Goal: Task Accomplishment & Management: Complete application form

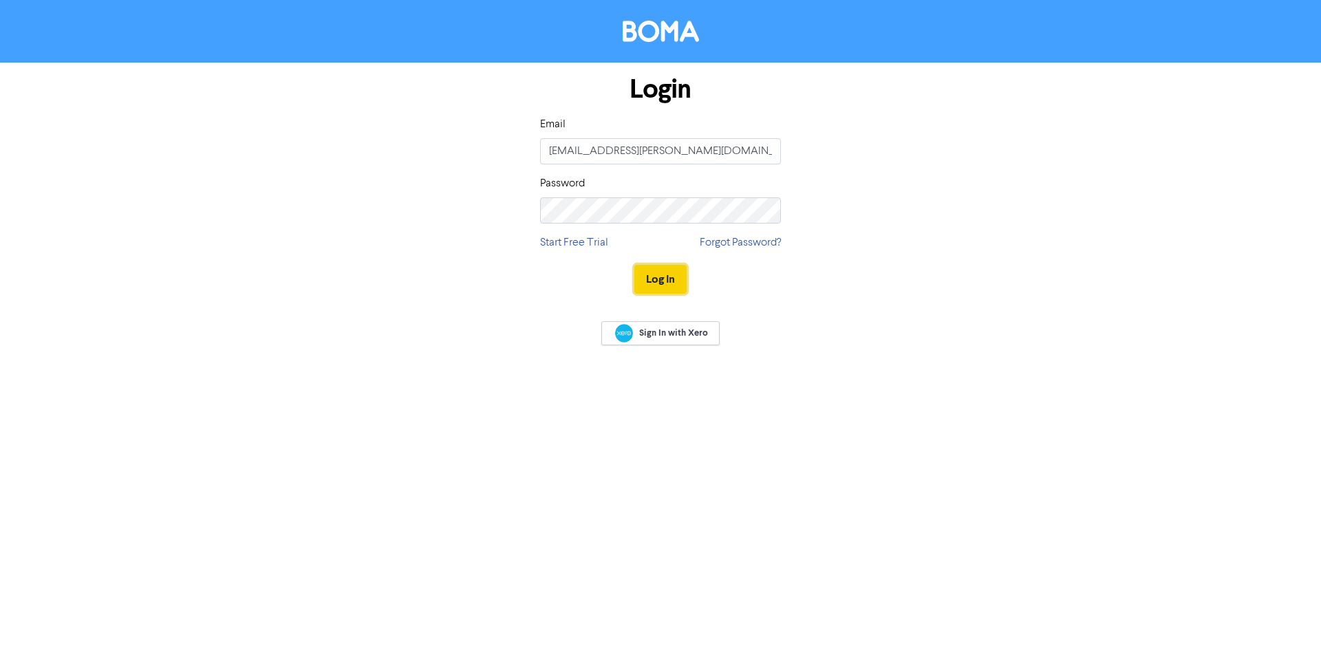
click at [662, 281] on button "Log In" at bounding box center [660, 279] width 52 height 29
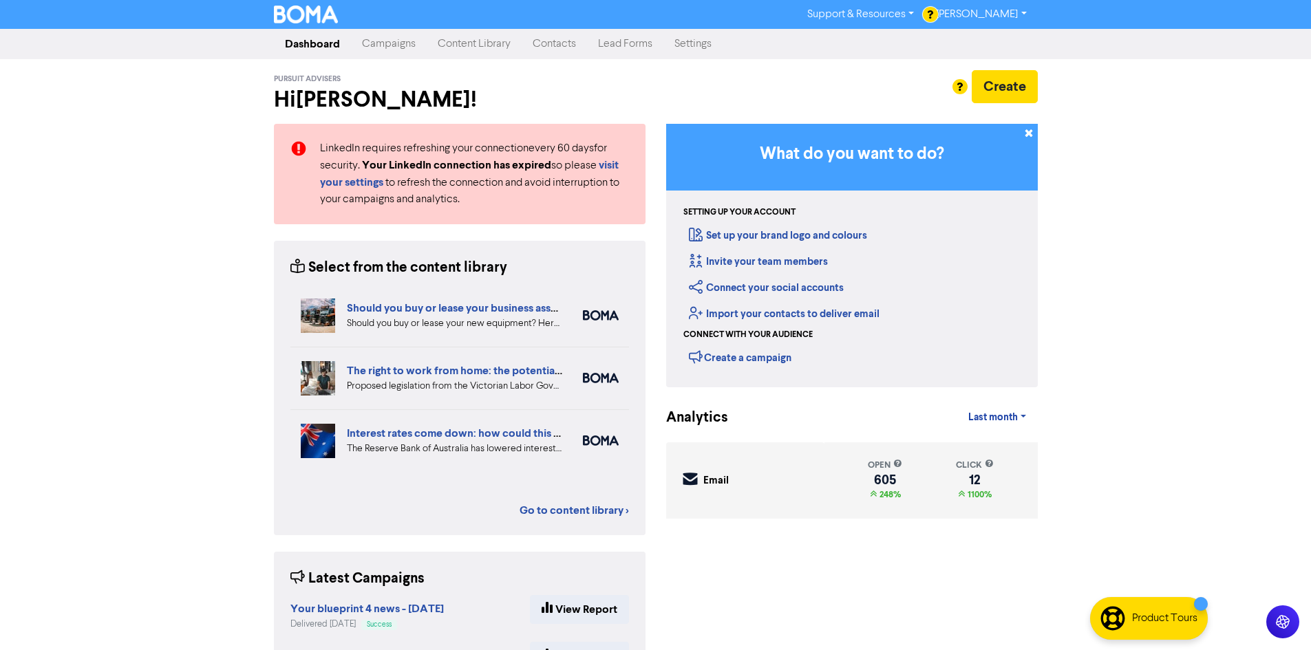
drag, startPoint x: 563, startPoint y: 41, endPoint x: 557, endPoint y: 47, distance: 8.3
click at [562, 41] on link "Contacts" at bounding box center [553, 44] width 65 height 28
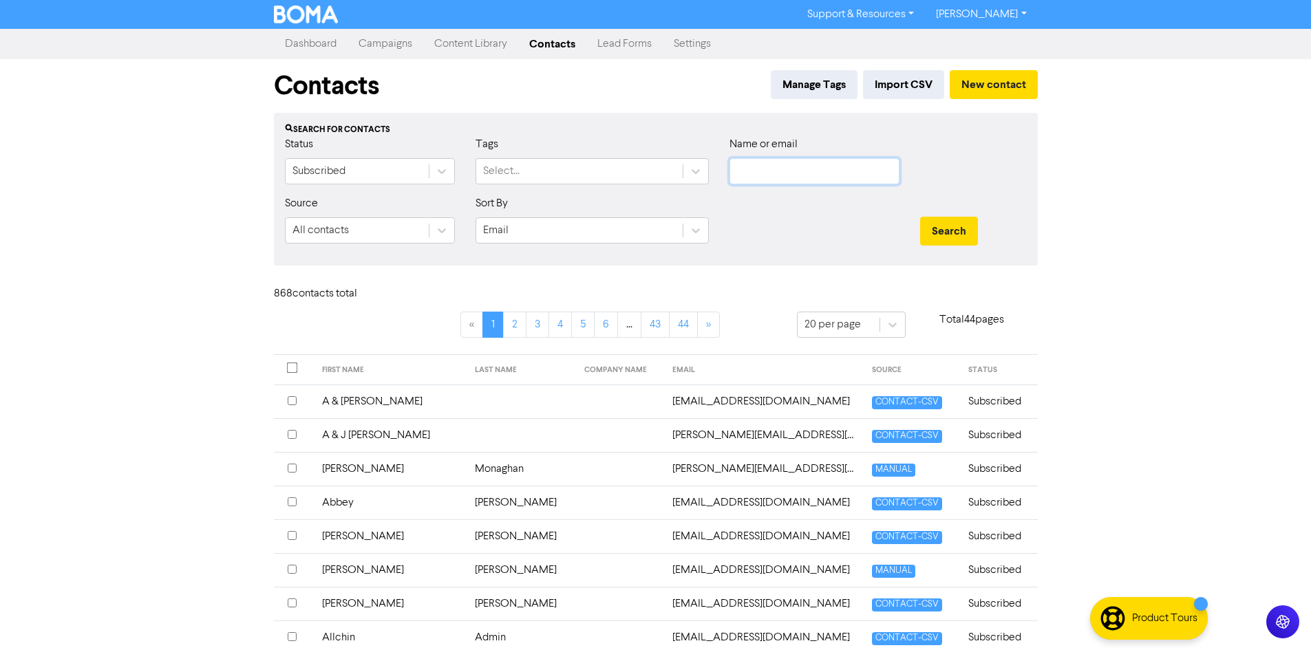
click at [780, 176] on input "text" at bounding box center [814, 171] width 170 height 26
click at [920, 217] on button "Search" at bounding box center [949, 231] width 58 height 29
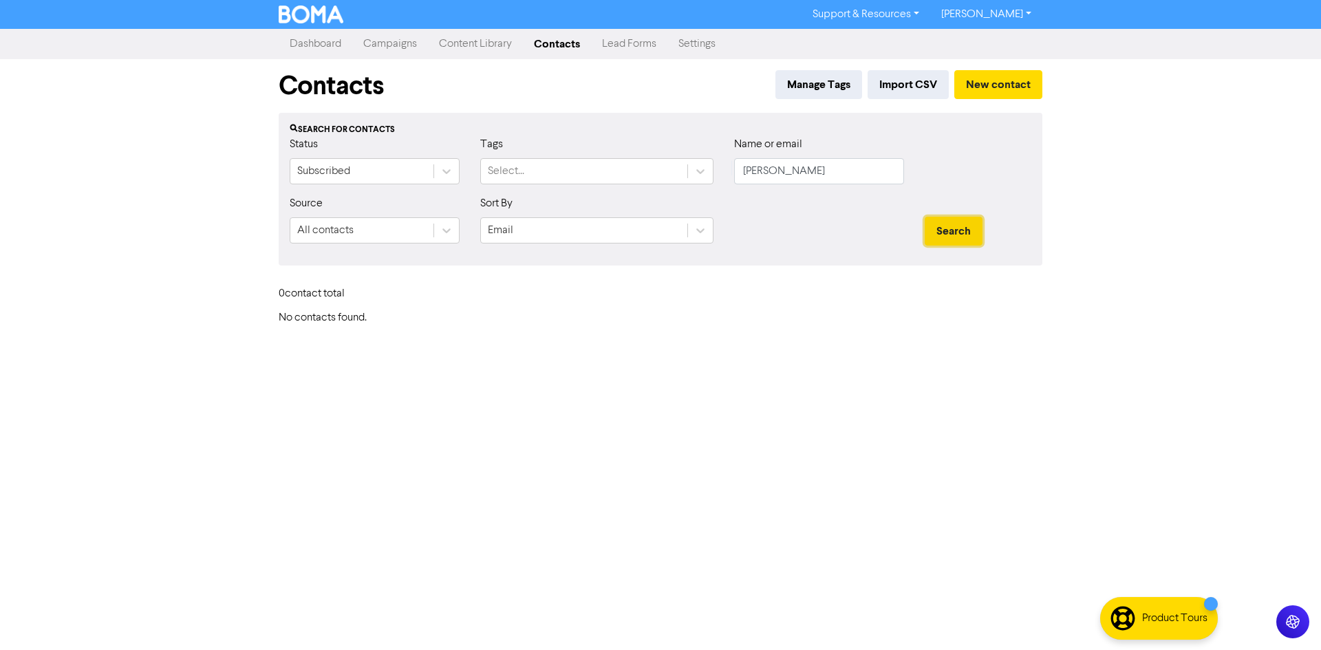
click at [960, 228] on button "Search" at bounding box center [954, 231] width 58 height 29
click at [960, 233] on button "Search" at bounding box center [954, 231] width 58 height 29
click at [960, 235] on button "Search" at bounding box center [954, 231] width 58 height 29
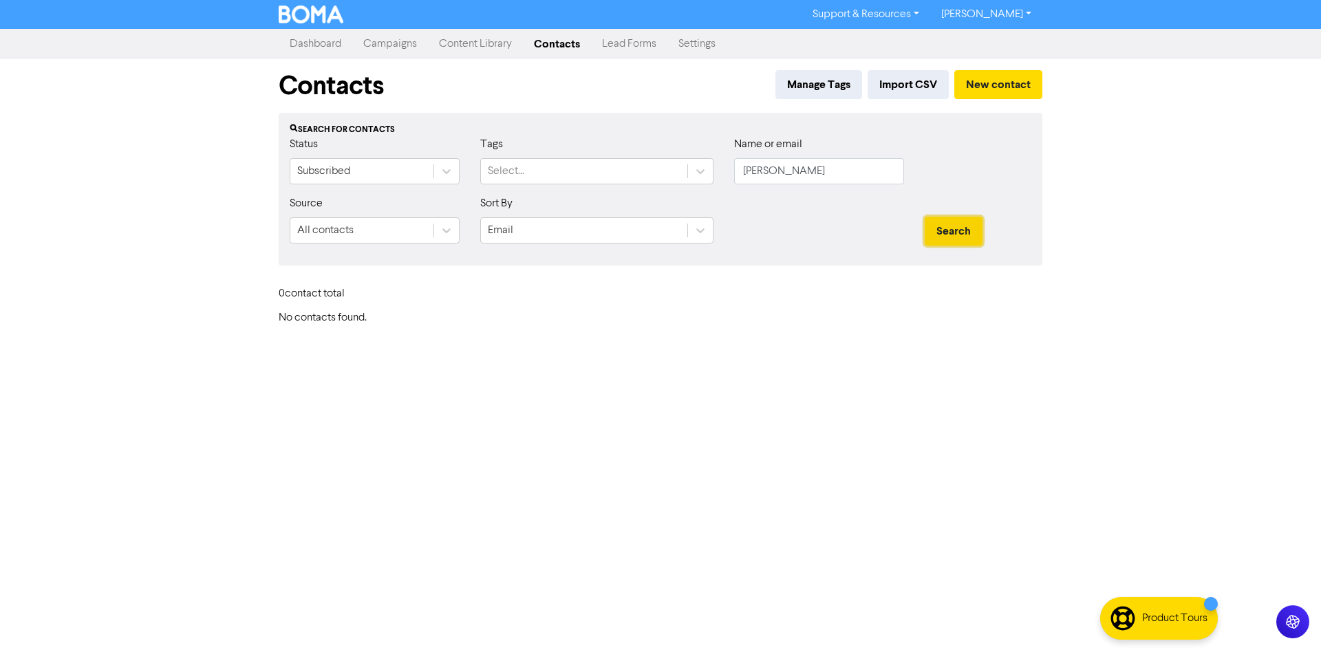
click at [960, 235] on button "Search" at bounding box center [954, 231] width 58 height 29
click at [868, 171] on input "[PERSON_NAME]" at bounding box center [819, 171] width 170 height 26
click at [942, 224] on button "Search" at bounding box center [954, 231] width 58 height 29
click at [941, 227] on button "Search" at bounding box center [954, 231] width 58 height 29
click at [773, 173] on input "[PERSON_NAME]" at bounding box center [819, 171] width 170 height 26
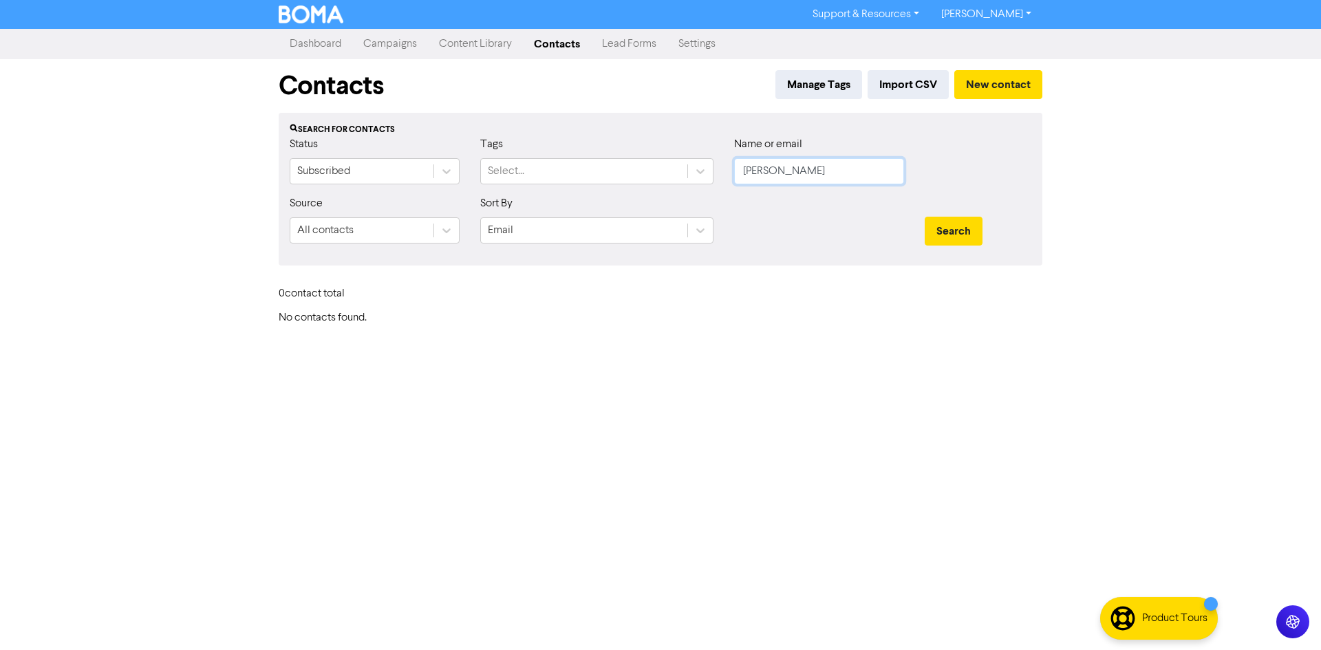
type input "[PERSON_NAME]"
click at [925, 217] on button "Search" at bounding box center [954, 231] width 58 height 29
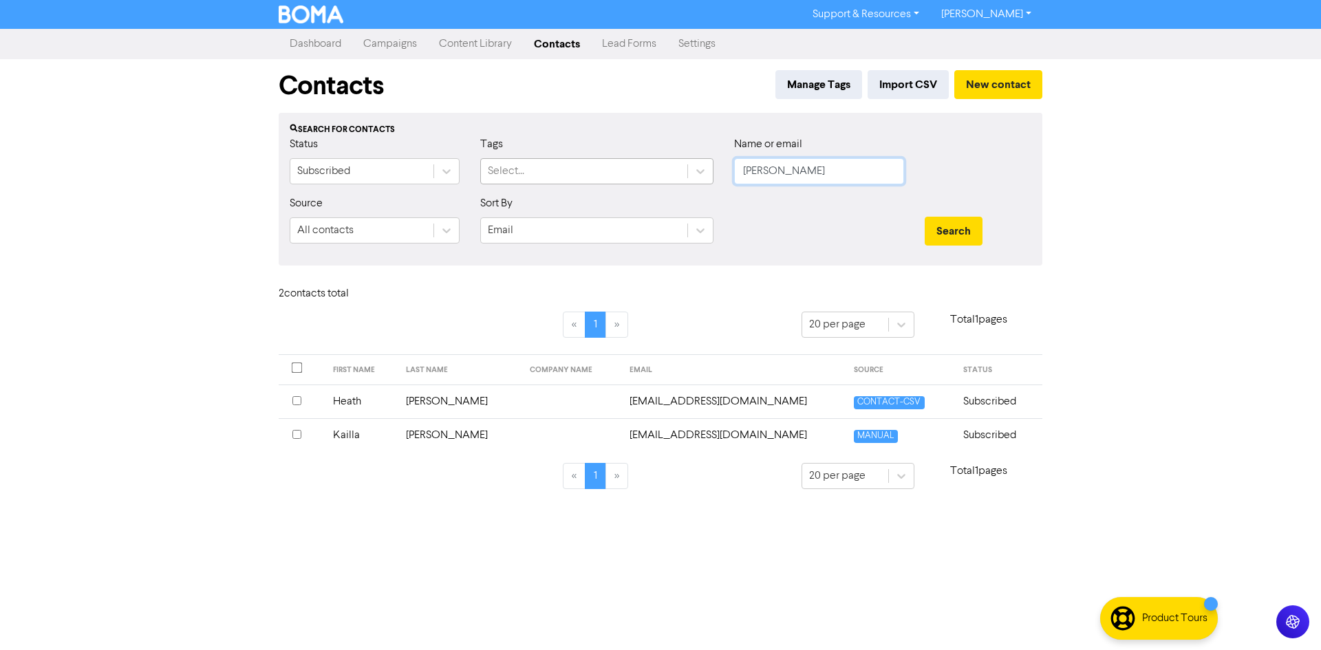
drag, startPoint x: 828, startPoint y: 173, endPoint x: 674, endPoint y: 177, distance: 154.2
click at [674, 177] on div "Status Subscribed Tags Select... Name or email [PERSON_NAME]" at bounding box center [660, 165] width 762 height 59
type input "k"
type input "[PERSON_NAME]"
click at [925, 217] on button "Search" at bounding box center [954, 231] width 58 height 29
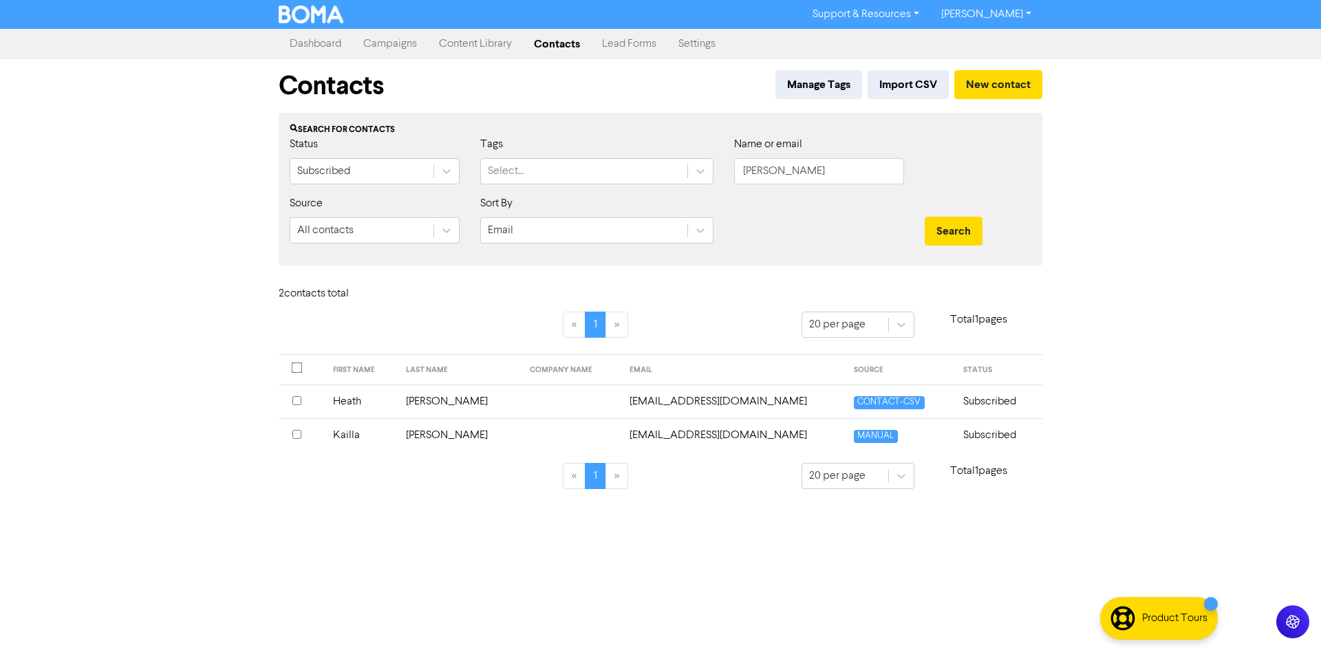
click at [713, 429] on td "[EMAIL_ADDRESS][DOMAIN_NAME]" at bounding box center [733, 435] width 225 height 34
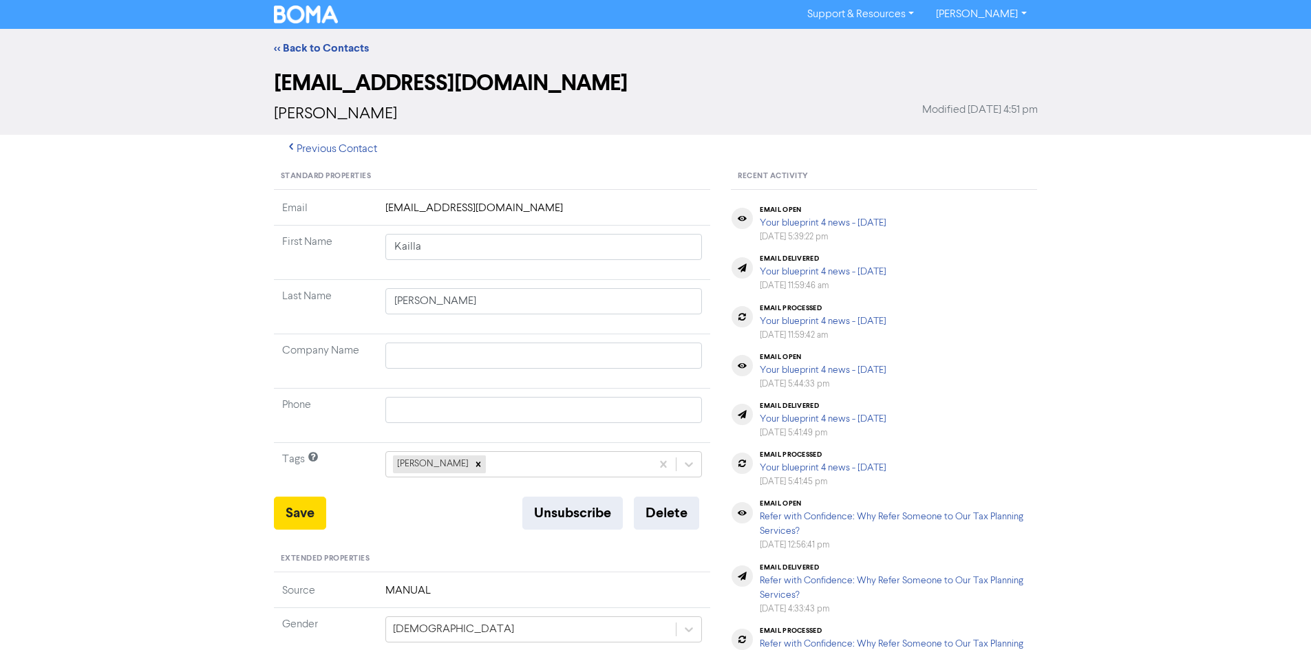
click at [523, 208] on td "[EMAIL_ADDRESS][DOMAIN_NAME]" at bounding box center [544, 212] width 334 height 25
click at [667, 506] on button "Delete" at bounding box center [666, 513] width 65 height 33
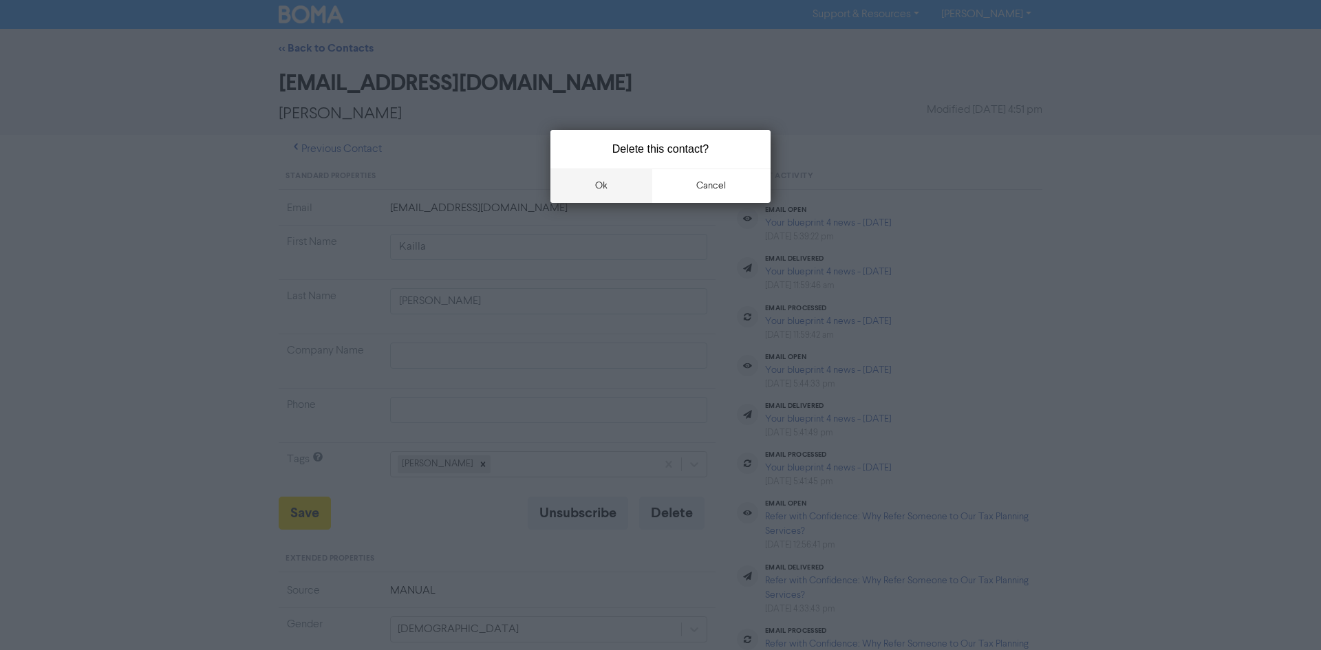
click at [594, 182] on button "ok" at bounding box center [601, 186] width 102 height 34
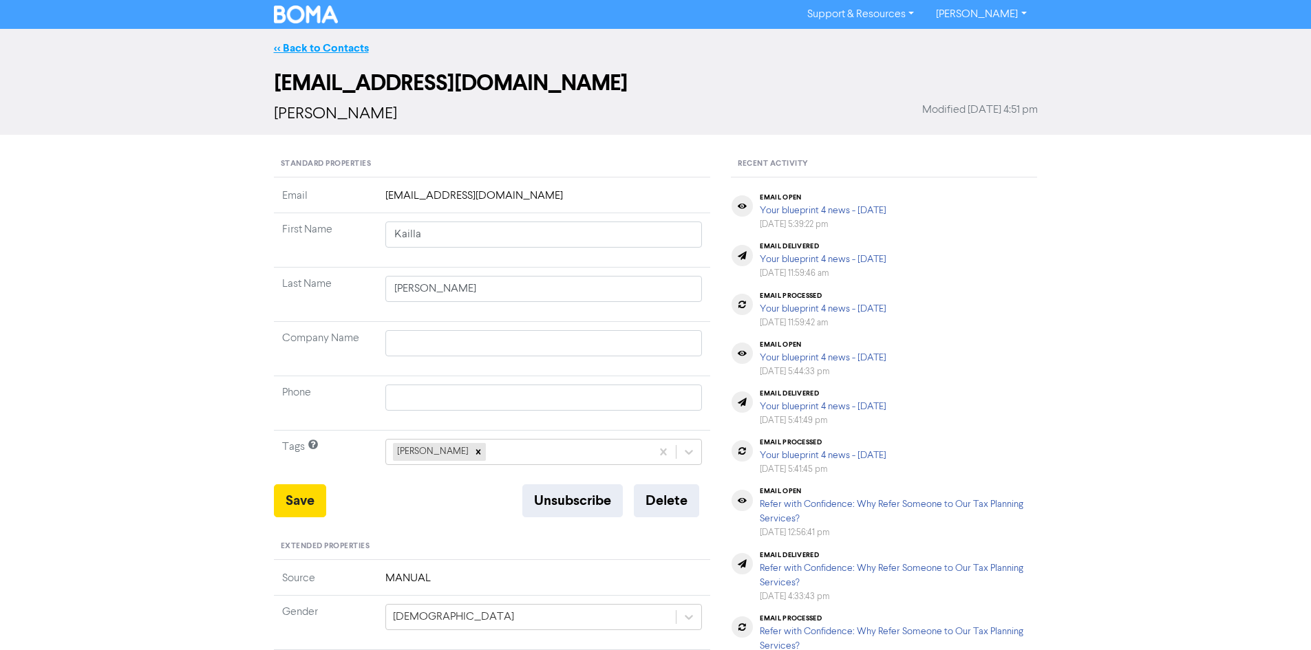
click at [325, 48] on link "<< Back to Contacts" at bounding box center [321, 48] width 95 height 14
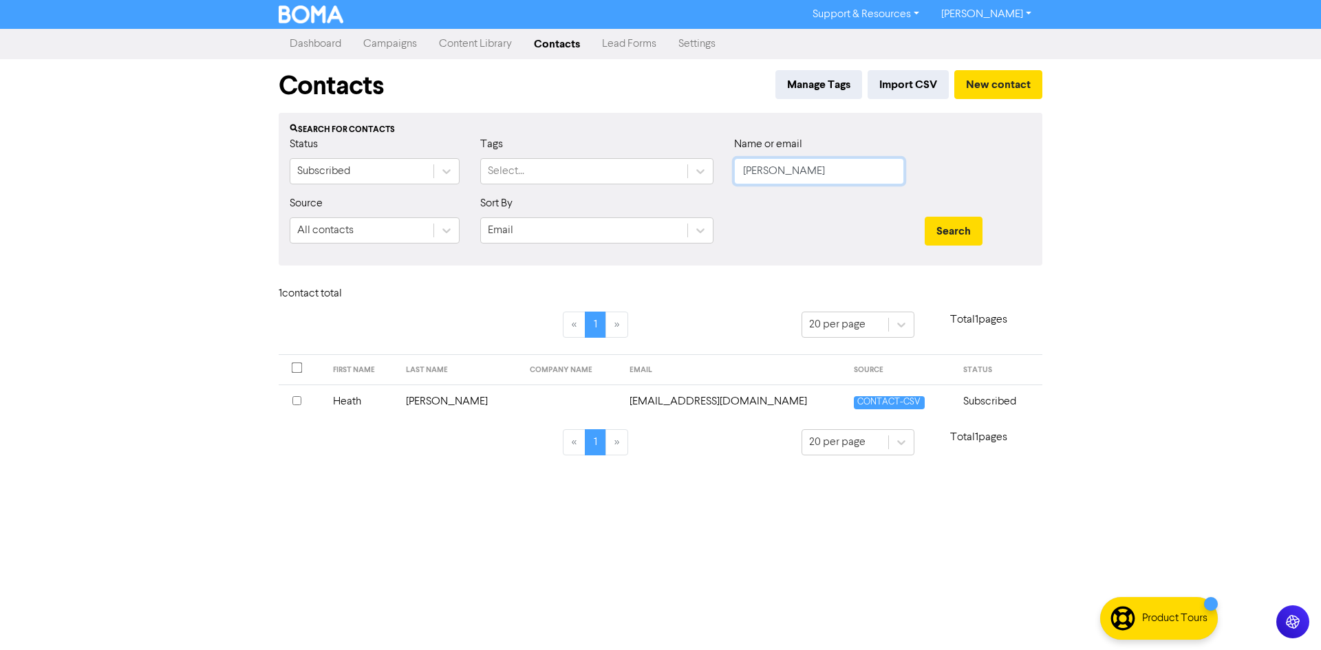
click at [866, 171] on input "[PERSON_NAME]" at bounding box center [819, 171] width 170 height 26
click at [925, 217] on button "Search" at bounding box center [954, 231] width 58 height 29
click at [953, 230] on button "Search" at bounding box center [954, 231] width 58 height 29
drag, startPoint x: 852, startPoint y: 174, endPoint x: 704, endPoint y: 176, distance: 147.9
click at [704, 176] on div "Status Subscribed Tags Select... Name or email [PERSON_NAME]" at bounding box center [660, 165] width 762 height 59
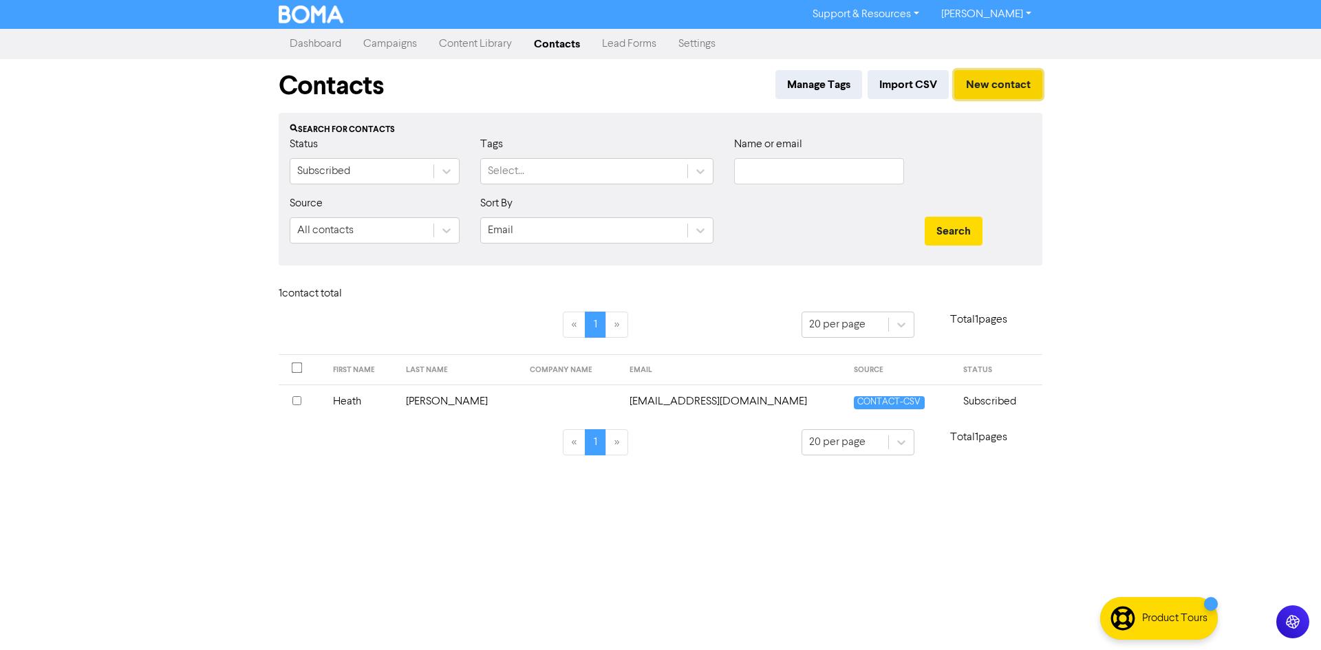
click at [1017, 90] on button "New contact" at bounding box center [998, 84] width 88 height 29
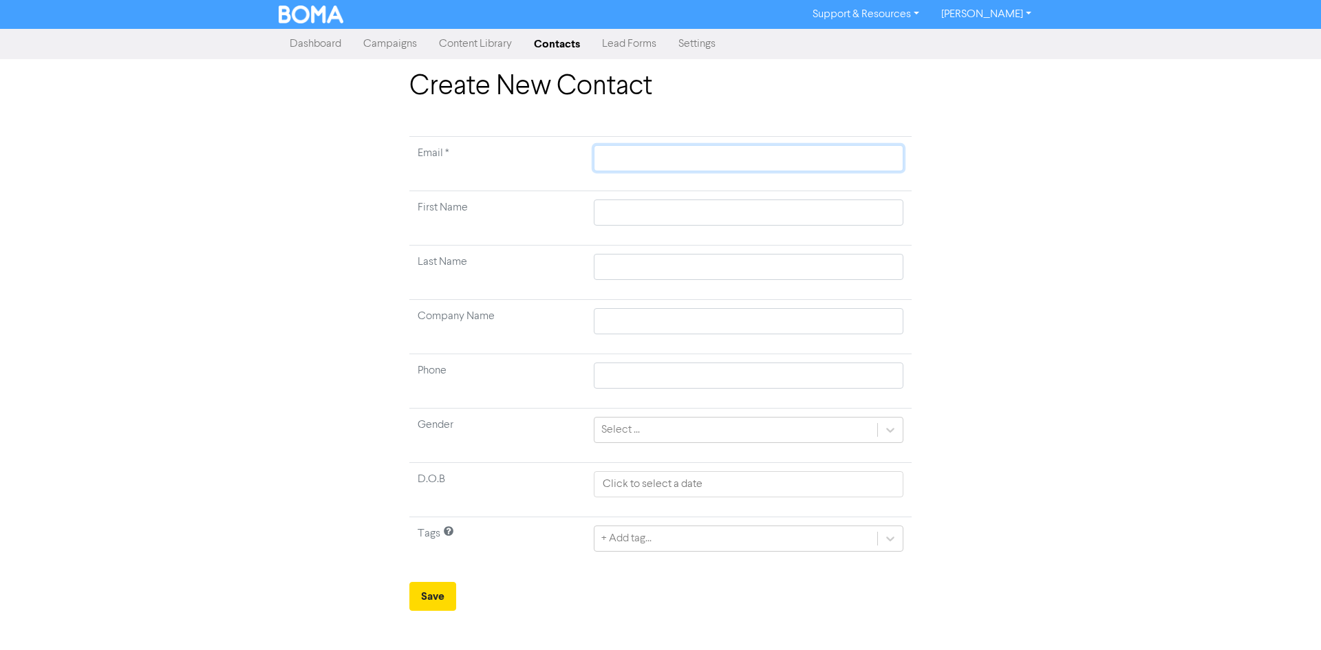
click at [654, 153] on input "text" at bounding box center [749, 158] width 310 height 26
type input "k"
type input "ka"
type input "kai"
type input "[PERSON_NAME]"
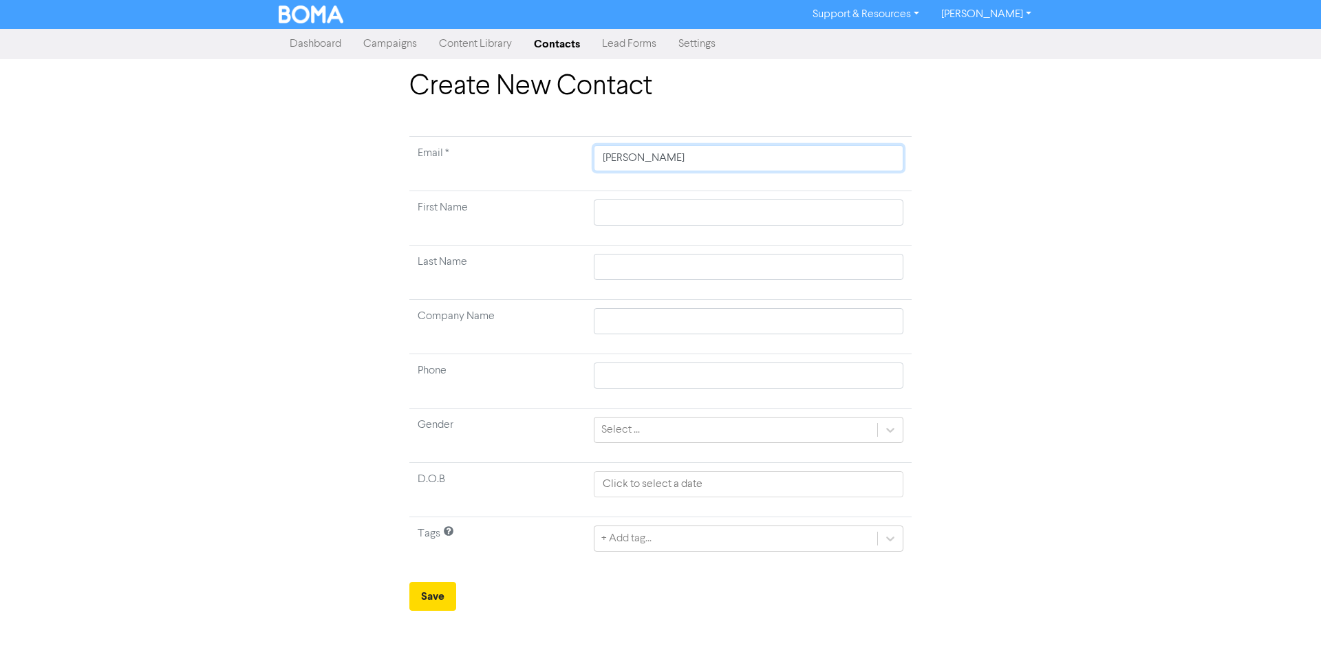
type input "kaill"
type input "kailla"
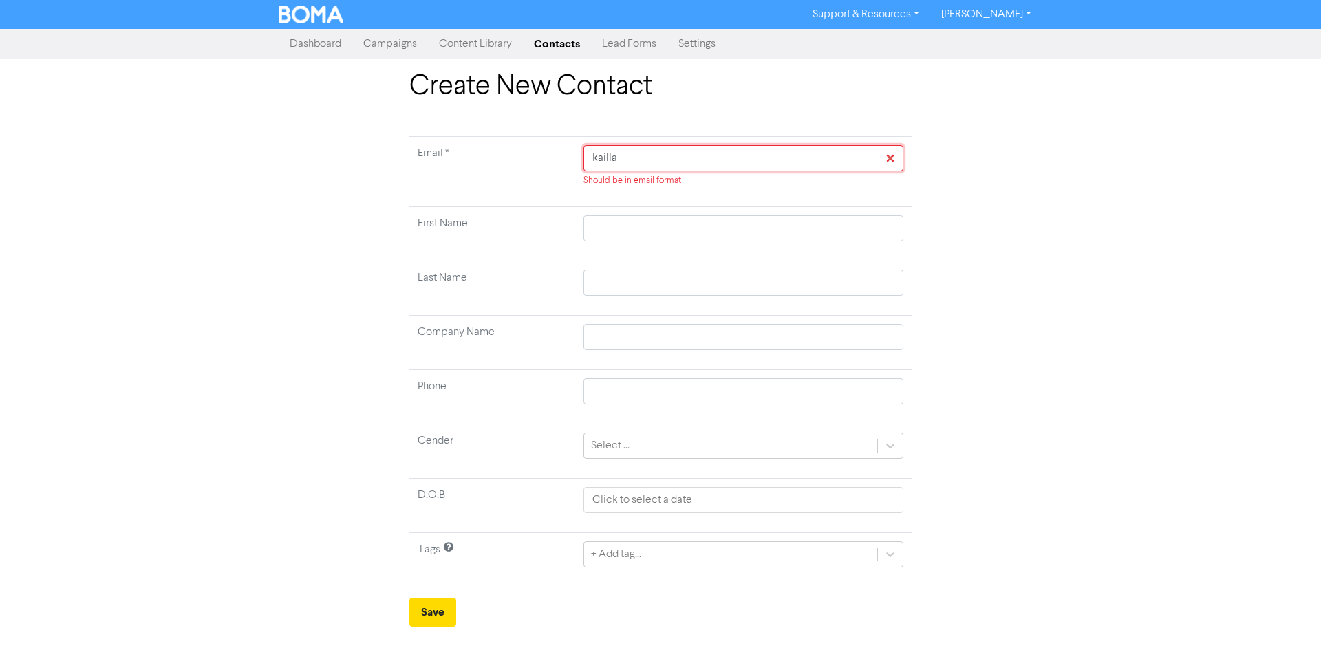
type input "kaillam"
type input "kaillama"
type input "kaillamax"
type input "kaillamaxw"
type input "kaillamaxwe"
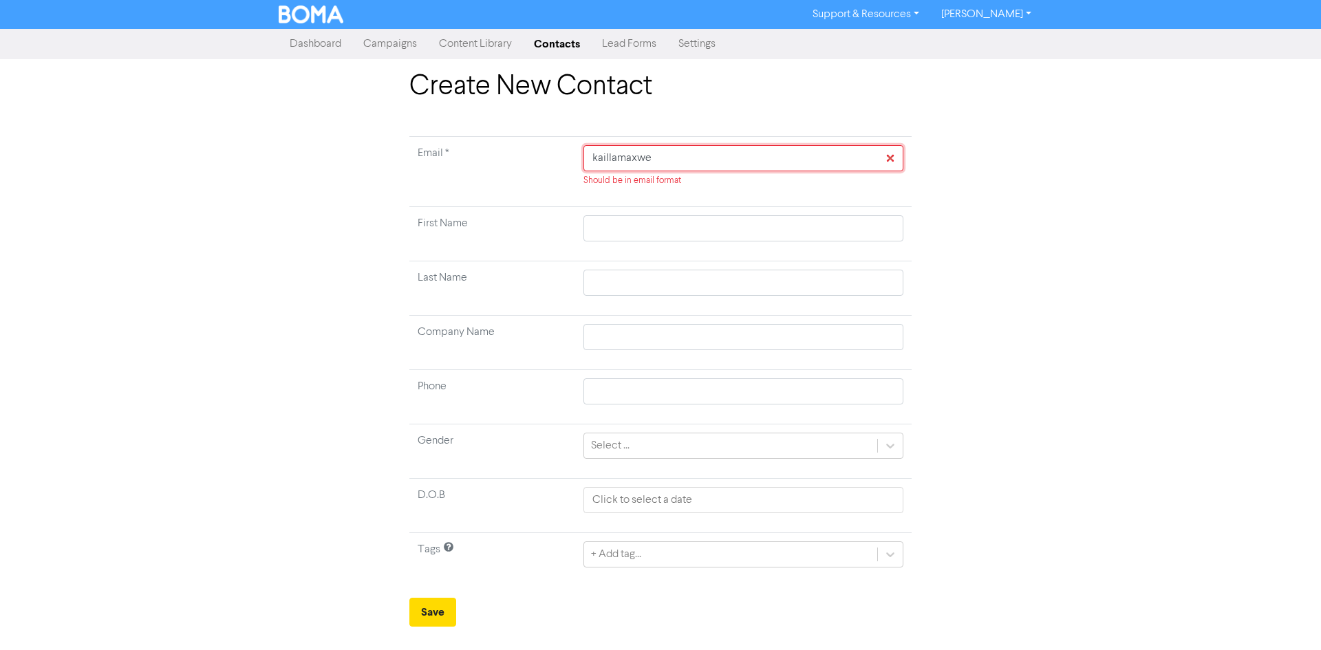
type input "kaillamaxwel"
type input "kaillamaxwell"
type input "kaillamaxwell@"
type input "kaillamaxwell@g"
type input "kaillamaxwell@gm"
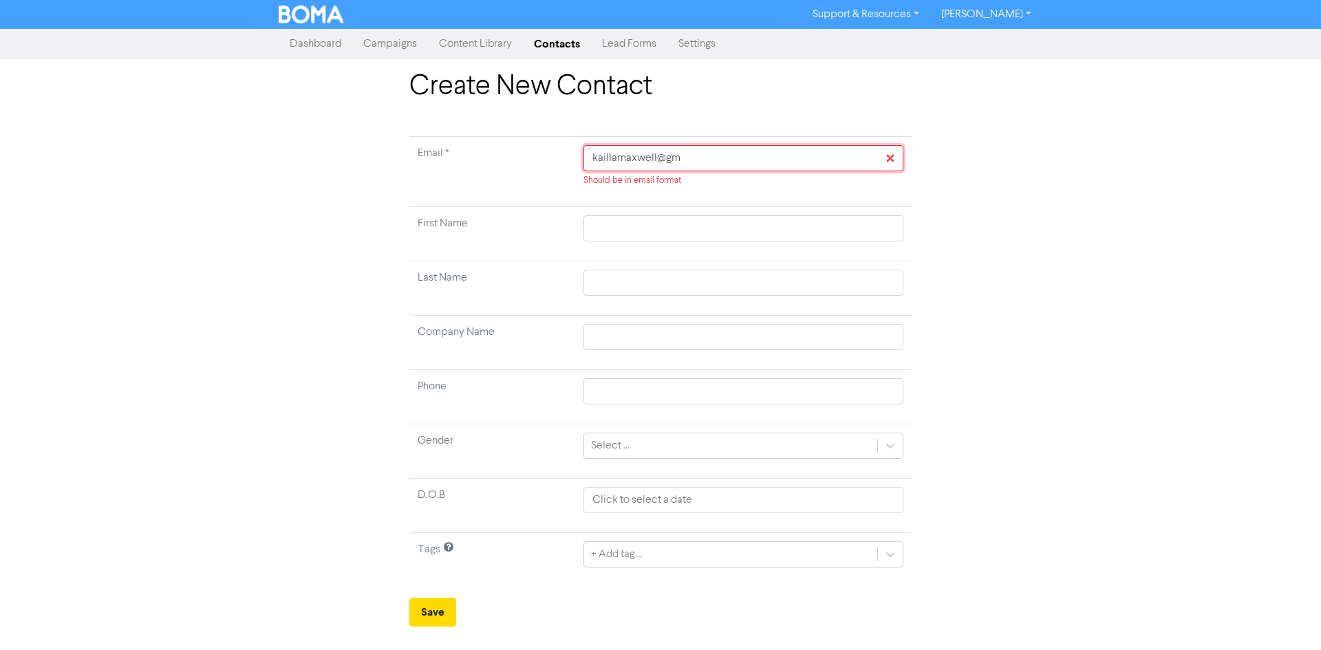
type input "kaillamaxwell@gma"
type input "kaillamaxwell@gmai"
type input "[EMAIL_ADDRESS]"
type input "[EMAIL_ADDRESS]."
type input "kaillamaxwell@gmail.c"
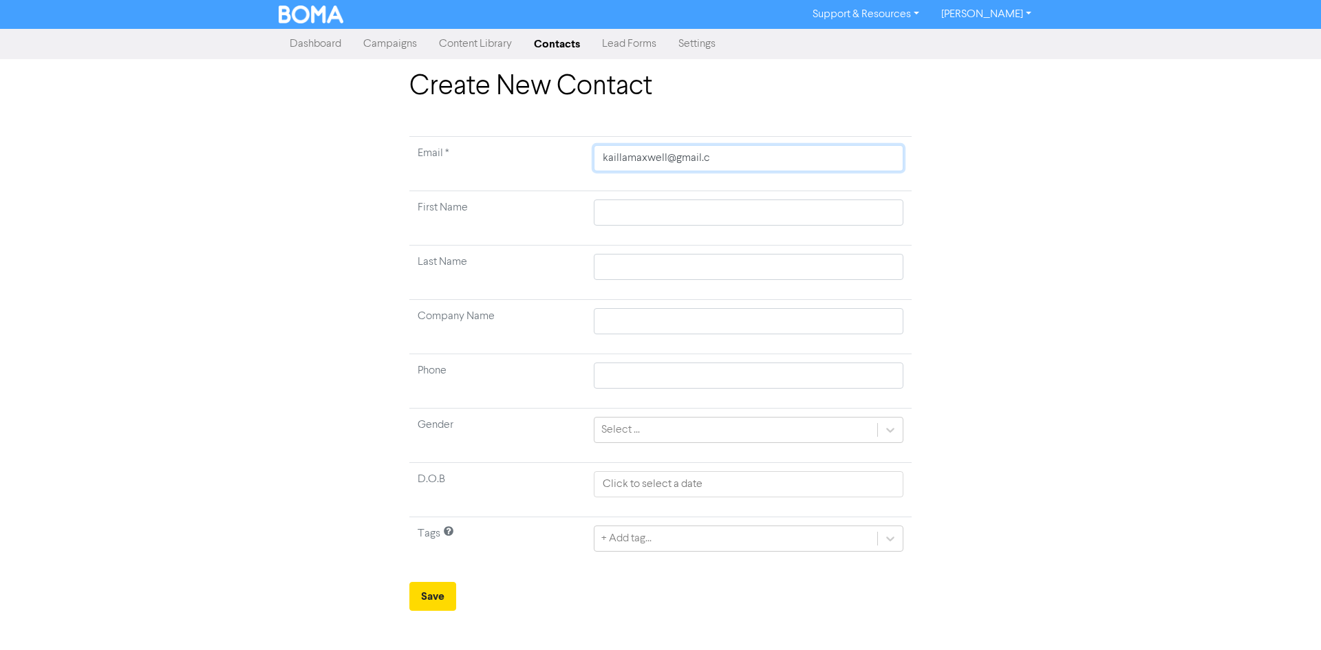
type input "[EMAIL_ADDRESS][DOMAIN_NAME]"
drag, startPoint x: 709, startPoint y: 155, endPoint x: 585, endPoint y: 146, distance: 123.5
click at [592, 155] on td "[EMAIL_ADDRESS][DOMAIN_NAME]" at bounding box center [748, 164] width 326 height 54
type input "[EMAIL_ADDRESS][DOMAIN_NAME]"
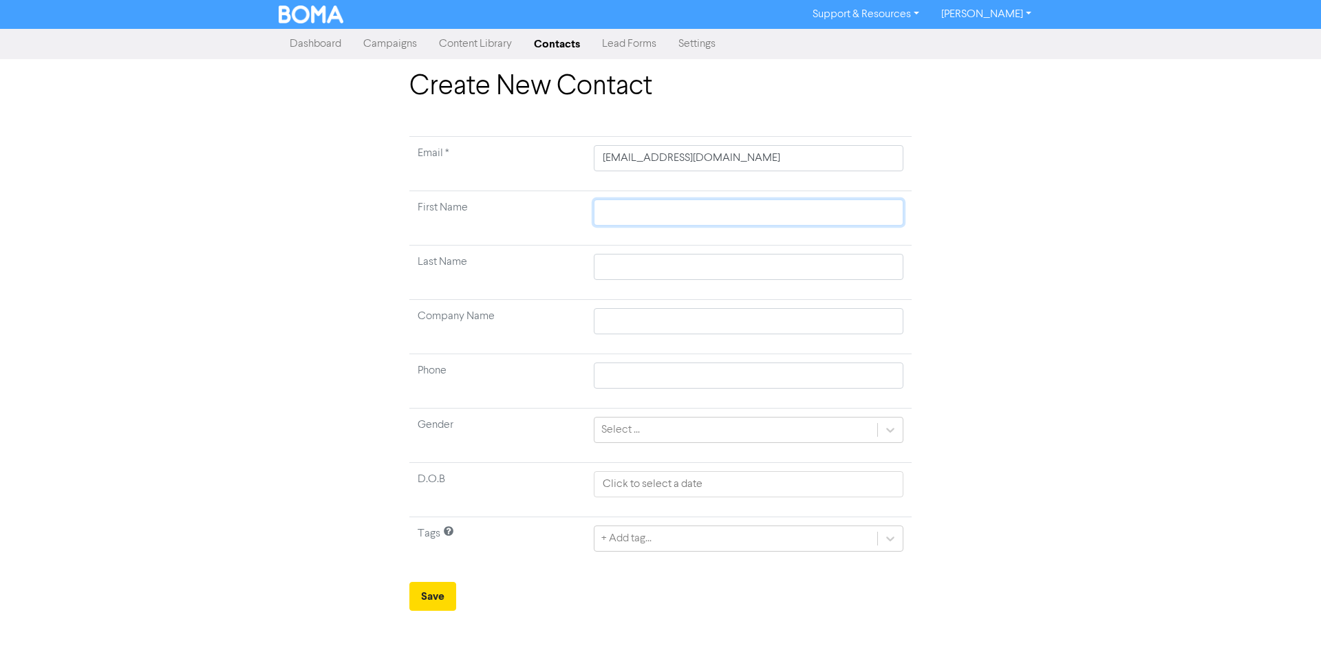
click at [652, 222] on input "text" at bounding box center [749, 213] width 310 height 26
type input "K"
type input "Ka"
type input "[PERSON_NAME]"
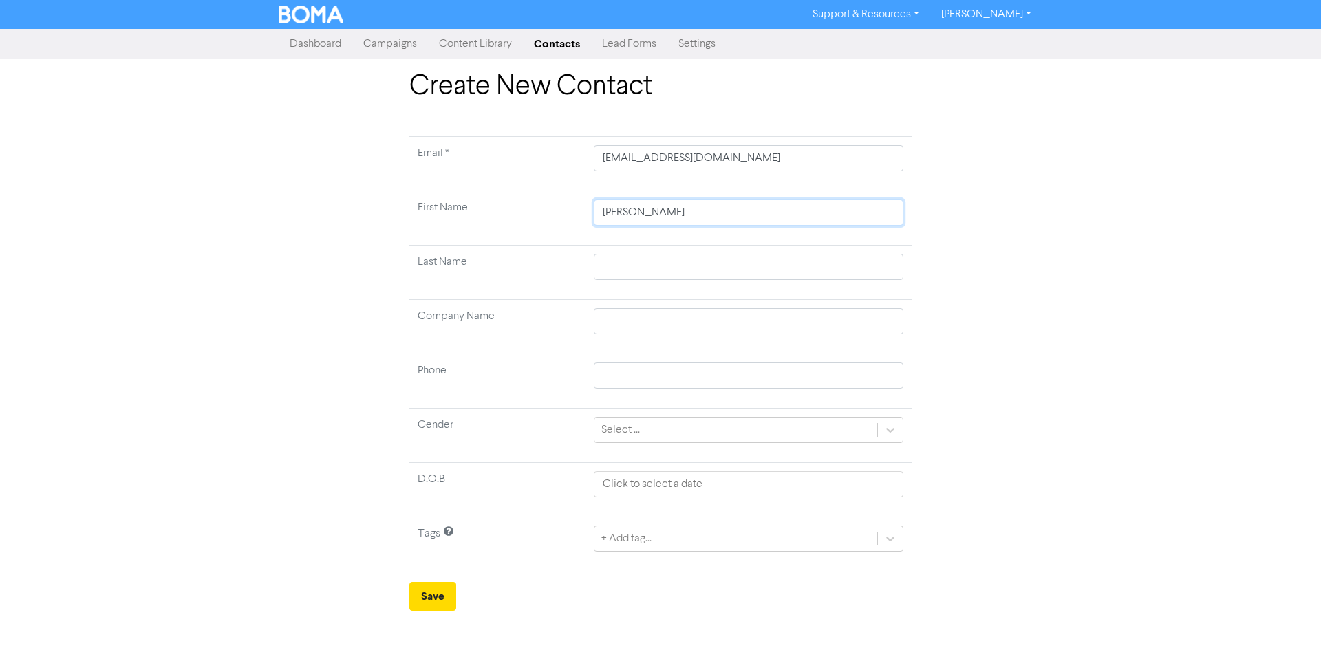
type input "Kaill"
type input "Kailla"
click at [646, 261] on input "text" at bounding box center [749, 267] width 310 height 26
type input "M"
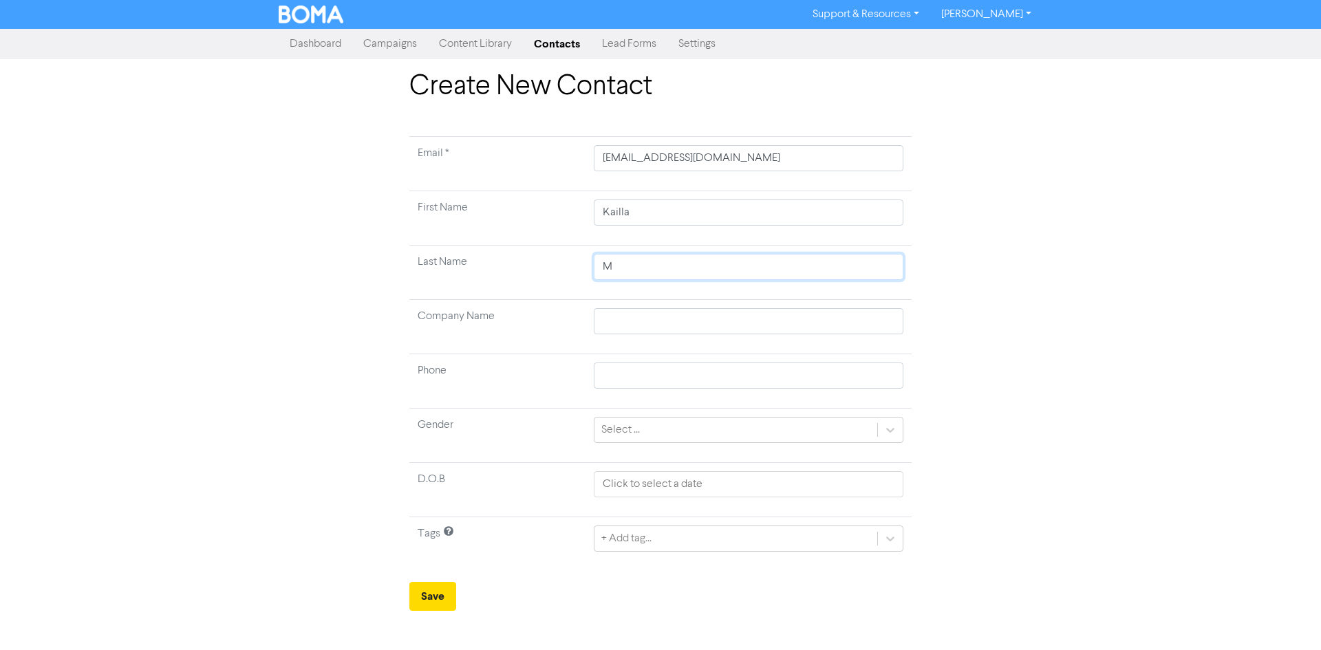
type input "Ma"
type input "Maz"
type input "Mazx"
type input "Maz"
type input "Ma"
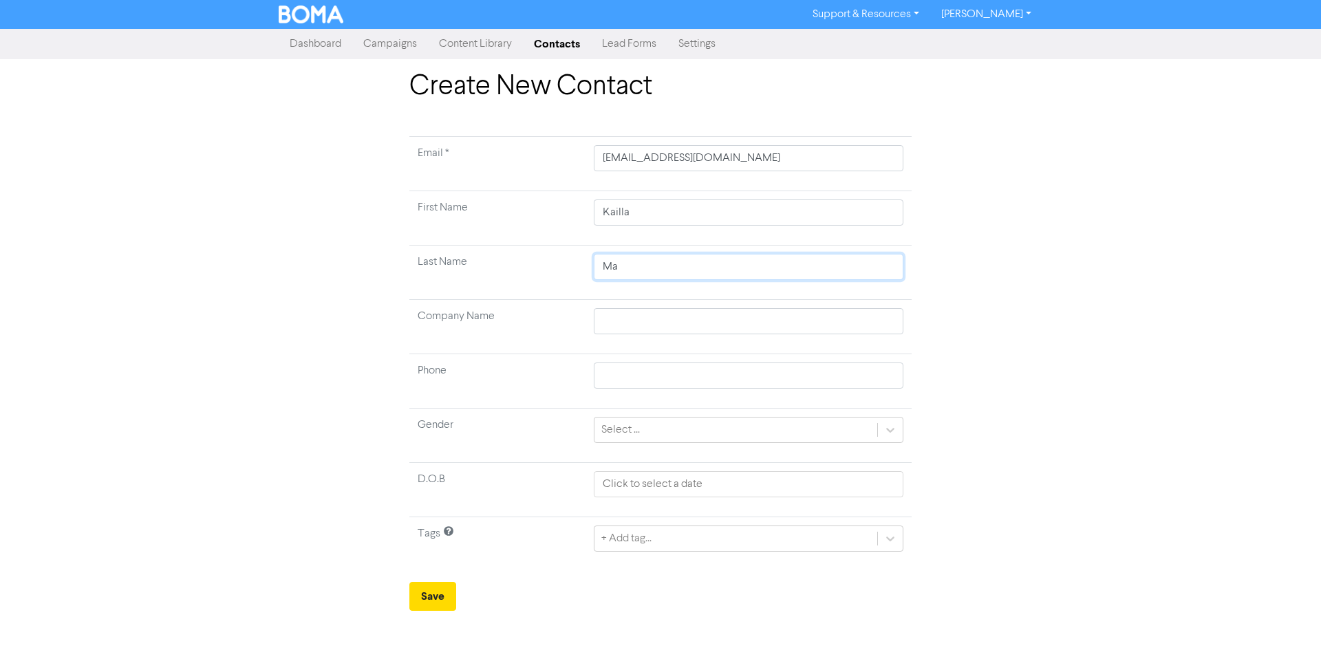
type input "Max"
type input "Maxw"
type input "Maxwe"
type input "Maxwel"
type input "[PERSON_NAME]"
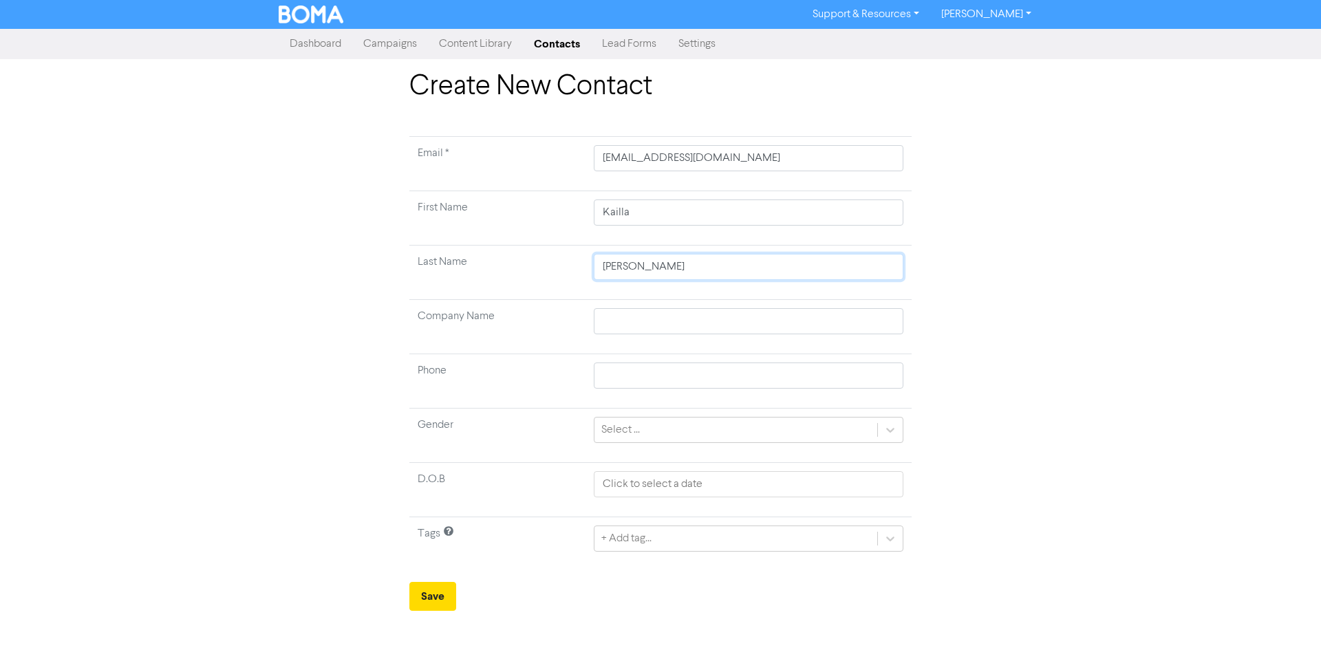
type input "[PERSON_NAME]"
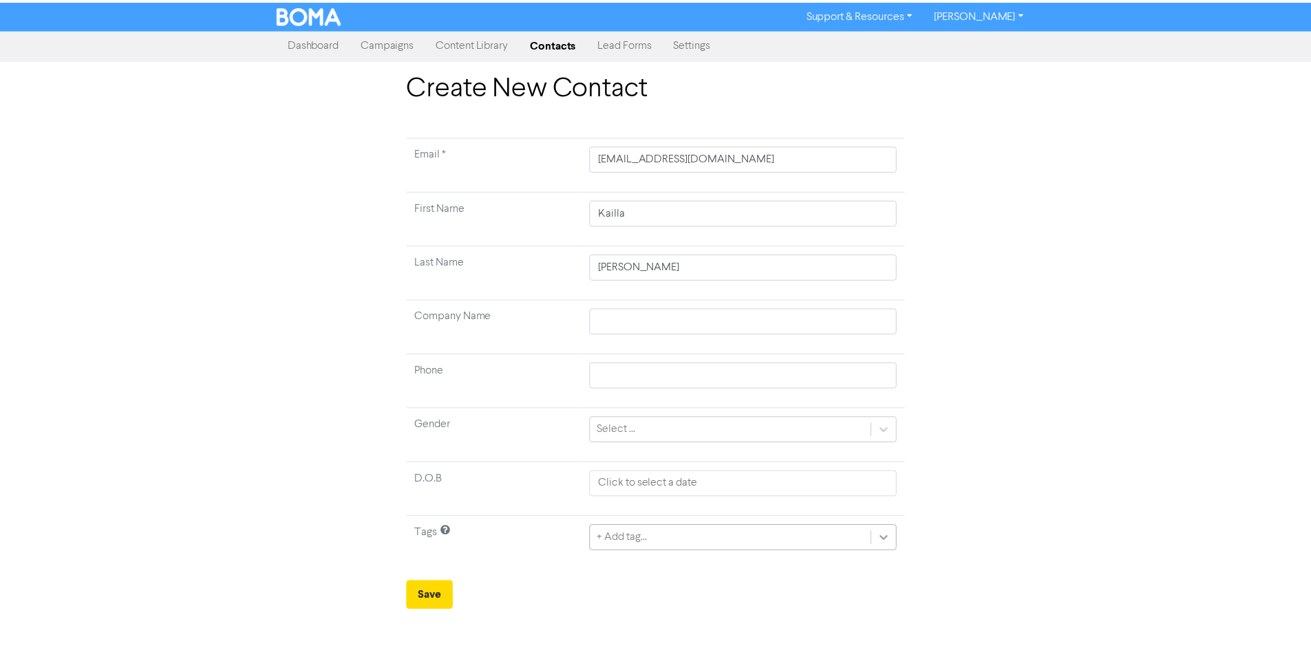
scroll to position [114, 0]
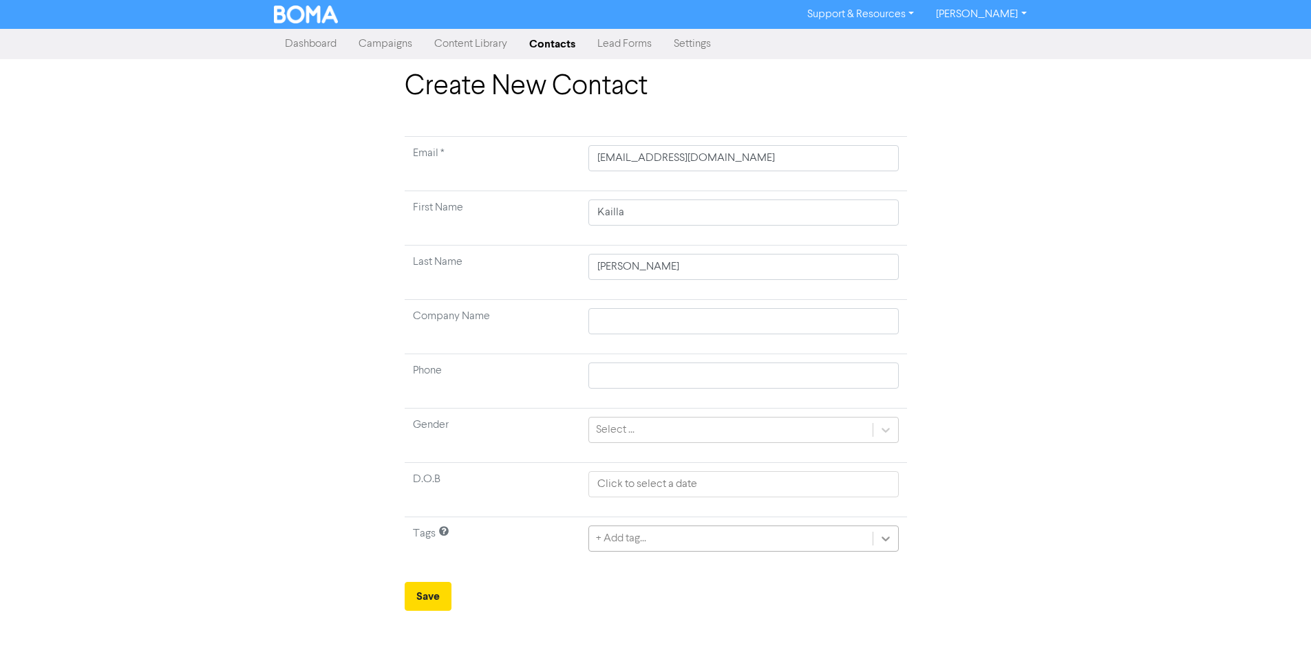
click at [889, 538] on div "+ Add tag..." at bounding box center [743, 539] width 310 height 26
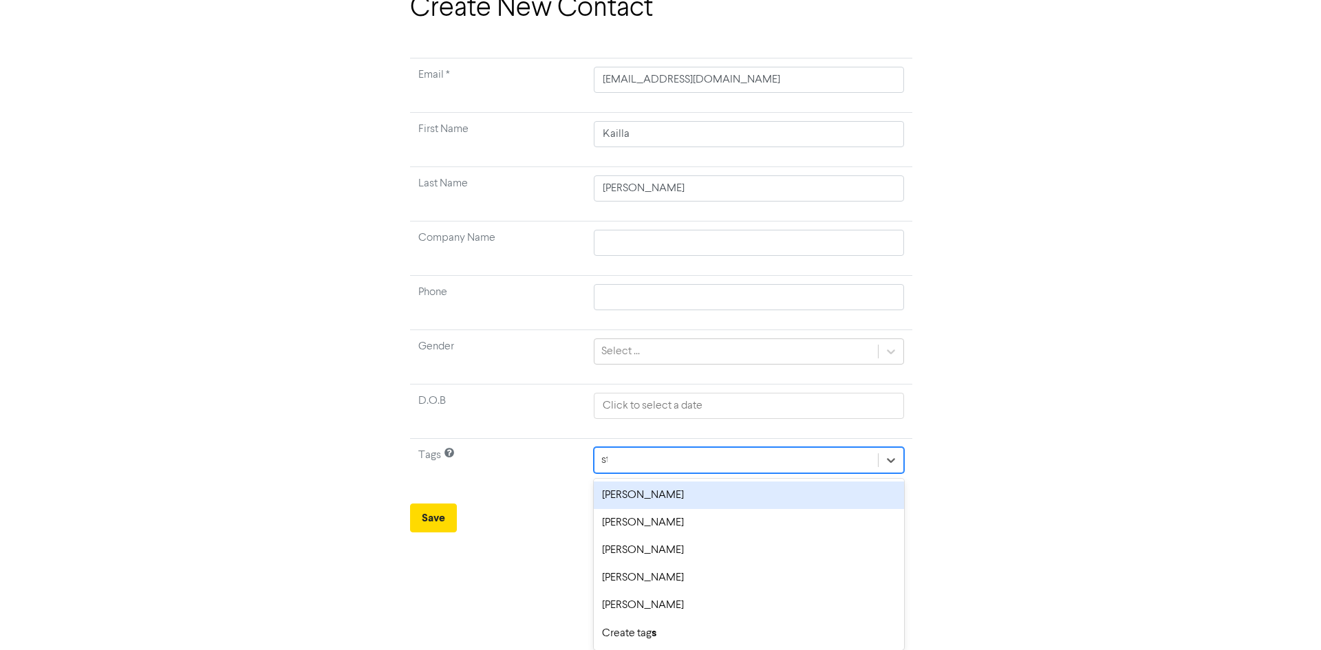
scroll to position [0, 0]
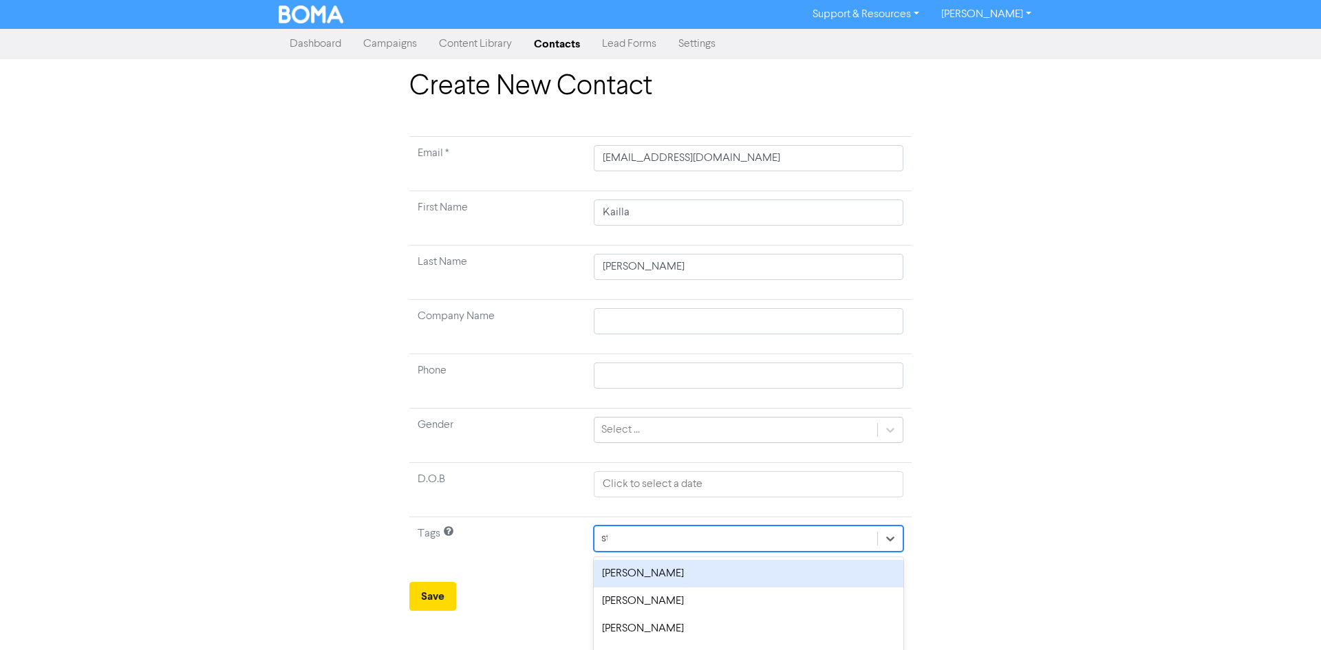
type input "ste"
click at [636, 571] on div "[PERSON_NAME]" at bounding box center [749, 574] width 310 height 28
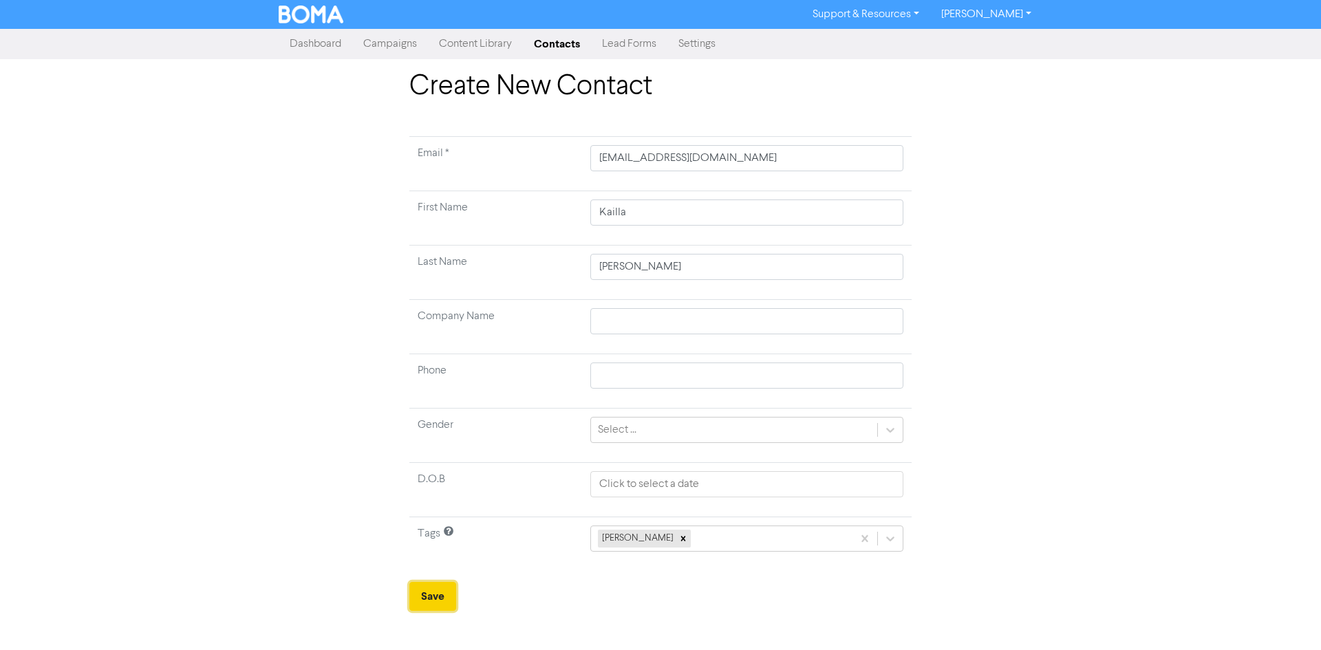
click at [434, 596] on button "Save" at bounding box center [432, 596] width 47 height 29
click at [427, 590] on button "Save" at bounding box center [432, 596] width 47 height 29
click at [547, 45] on link "Contacts" at bounding box center [557, 44] width 68 height 28
